Goal: Find contact information: Find contact information

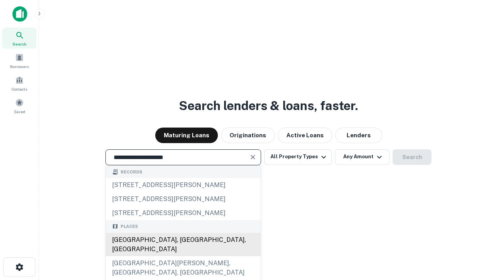
click at [183, 256] on div "Santa Monica, CA, USA" at bounding box center [183, 244] width 155 height 23
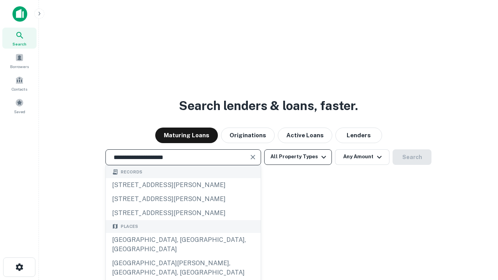
type input "**********"
click at [298, 157] on button "All Property Types" at bounding box center [298, 157] width 68 height 16
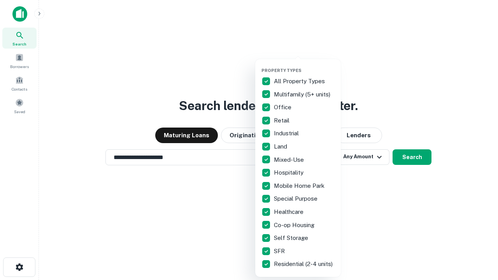
click at [304, 65] on button "button" at bounding box center [305, 65] width 86 height 0
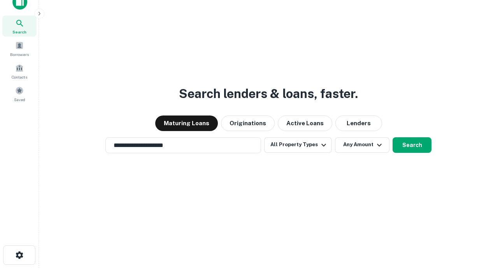
scroll to position [5, 94]
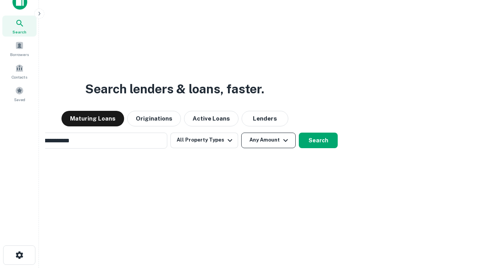
click at [241, 133] on button "Any Amount" at bounding box center [268, 141] width 54 height 16
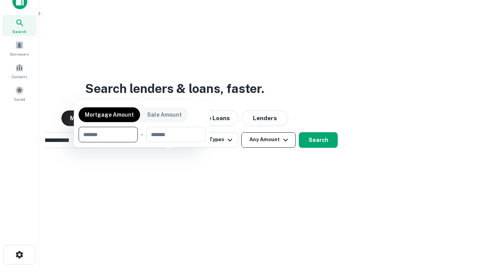
scroll to position [56, 220]
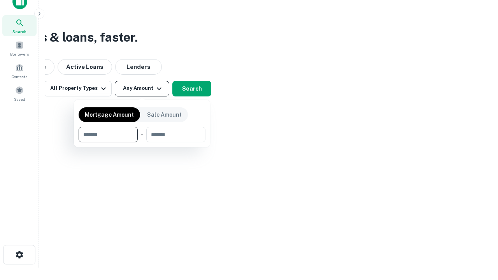
type input "*******"
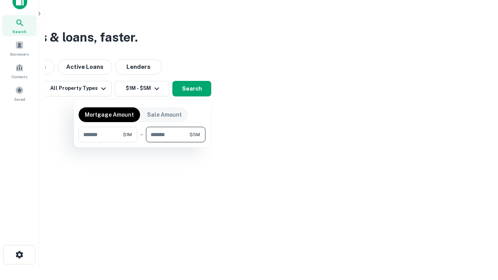
type input "*******"
click at [142, 142] on button "button" at bounding box center [142, 142] width 127 height 0
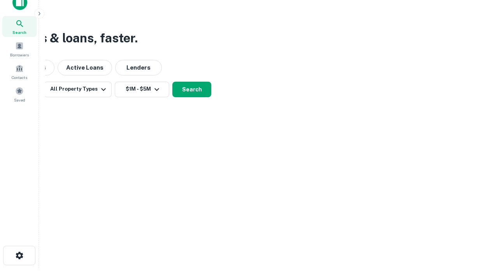
scroll to position [5, 144]
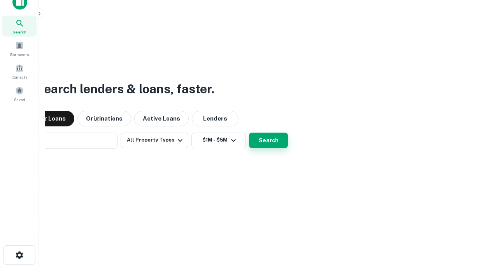
click at [249, 133] on button "Search" at bounding box center [268, 141] width 39 height 16
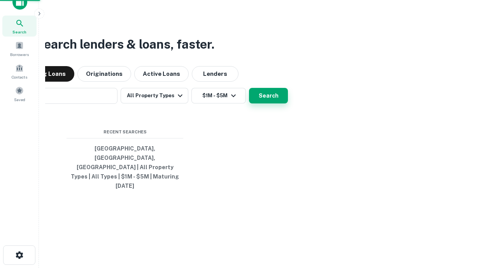
scroll to position [21, 220]
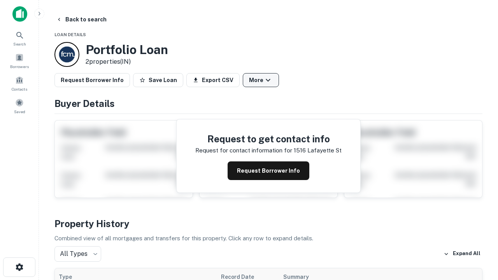
click at [261, 80] on button "More" at bounding box center [261, 80] width 36 height 14
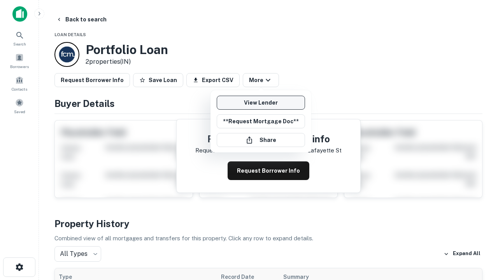
click at [261, 103] on link "View Lender" at bounding box center [261, 103] width 88 height 14
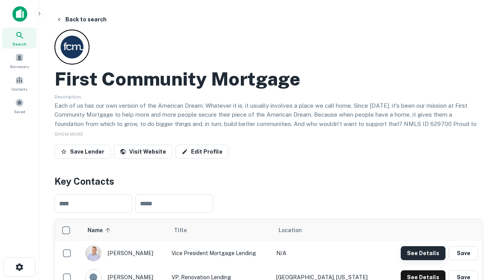
click at [423, 253] on button "See Details" at bounding box center [423, 253] width 45 height 14
